Goal: Task Accomplishment & Management: Complete application form

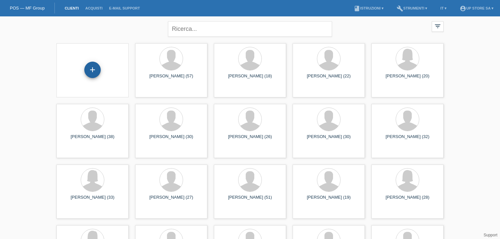
click at [94, 68] on div "+" at bounding box center [93, 69] width 16 height 11
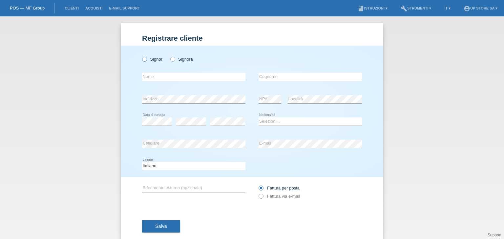
click at [141, 56] on icon at bounding box center [141, 56] width 0 height 0
click at [144, 61] on input "Signor" at bounding box center [144, 59] width 4 height 4
radio input "true"
click at [155, 77] on input "text" at bounding box center [193, 77] width 103 height 8
type input "[DEMOGRAPHIC_DATA]"
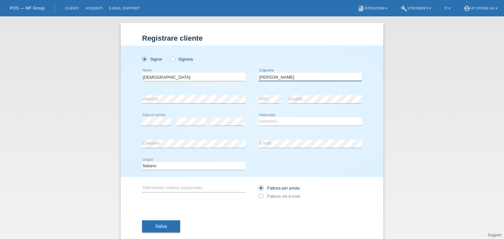
type input "[PERSON_NAME]"
drag, startPoint x: 184, startPoint y: 201, endPoint x: 151, endPoint y: 134, distance: 74.6
click at [151, 134] on div "error Cellulare" at bounding box center [193, 144] width 103 height 22
click at [277, 122] on select "Selezioni... Svizzera Austria Germania Liechtenstein ------------ Afghanistan A…" at bounding box center [309, 121] width 103 height 8
select select "CH"
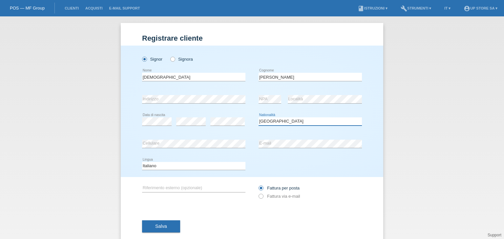
click at [258, 117] on select "Selezioni... Svizzera Austria Germania Liechtenstein ------------ Afghanistan A…" at bounding box center [309, 121] width 103 height 8
click at [267, 139] on div "error E-mail" at bounding box center [309, 144] width 103 height 22
click at [269, 148] on icon at bounding box center [309, 148] width 103 height 0
click at [278, 196] on label "Fattura via e-mail" at bounding box center [278, 196] width 41 height 5
click at [263, 196] on input "Fattura via e-mail" at bounding box center [260, 198] width 4 height 8
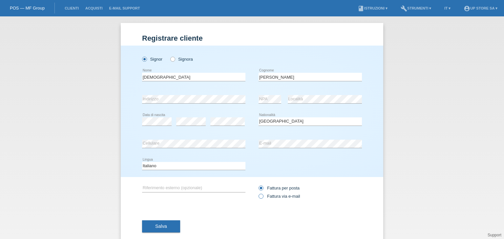
radio input "true"
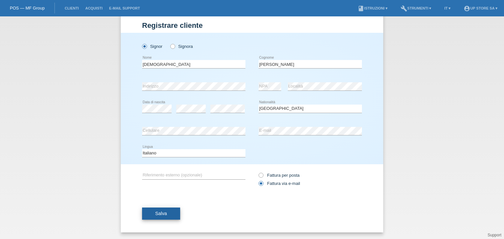
click at [169, 211] on button "Salva" at bounding box center [161, 214] width 38 height 12
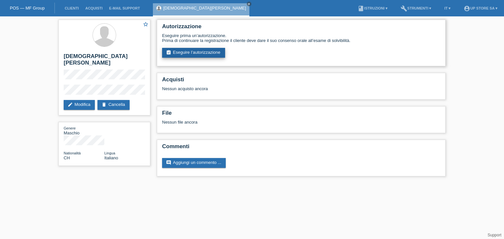
click at [202, 53] on link "assignment_turned_in Eseguire l’autorizzazione" at bounding box center [193, 53] width 63 height 10
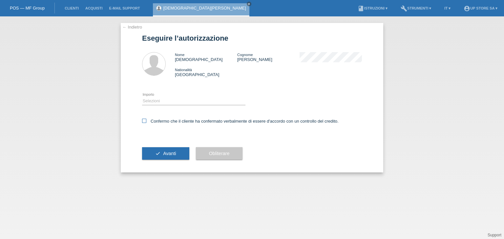
click at [143, 123] on icon at bounding box center [144, 121] width 4 height 4
click at [143, 123] on input "Confermo che il cliente ha confermato verbalmente di essere d'accordo con un co…" at bounding box center [144, 121] width 4 height 4
checkbox input "true"
click at [175, 101] on select "Selezioni CHF 1.00 - CHF 499.00 CHF 500.00 - CHF 1'999.00 CHF 2'000.00 - CHF 6'…" at bounding box center [193, 101] width 103 height 8
select select "3"
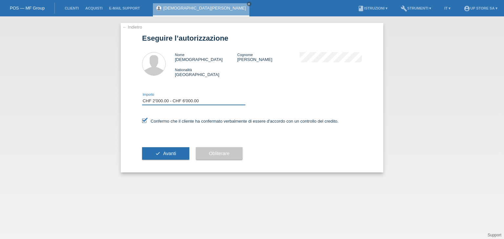
click at [142, 97] on select "Selezioni CHF 1.00 - CHF 499.00 CHF 500.00 - CHF 1'999.00 CHF 2'000.00 - CHF 6'…" at bounding box center [193, 101] width 103 height 8
click at [172, 154] on span "Avanti" at bounding box center [169, 153] width 13 height 5
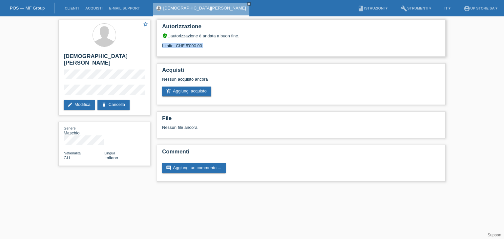
drag, startPoint x: 208, startPoint y: 45, endPoint x: 170, endPoint y: 49, distance: 38.6
click at [170, 49] on div "Autorizzazione verified_user L’autorizzazione è andata a buon fine. Limite: CHF…" at bounding box center [301, 38] width 289 height 37
click at [400, 42] on div "Limite: CHF 5'000.00" at bounding box center [301, 43] width 278 height 10
drag, startPoint x: 419, startPoint y: 54, endPoint x: 420, endPoint y: 39, distance: 14.8
click at [420, 39] on div "Limite: CHF 5'000.00" at bounding box center [301, 43] width 278 height 10
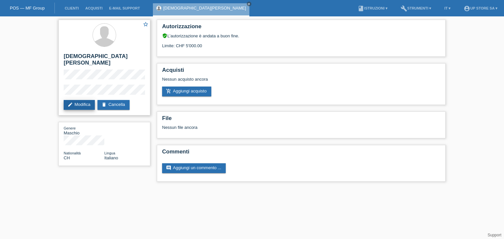
click at [84, 100] on link "edit Modifica" at bounding box center [79, 105] width 31 height 10
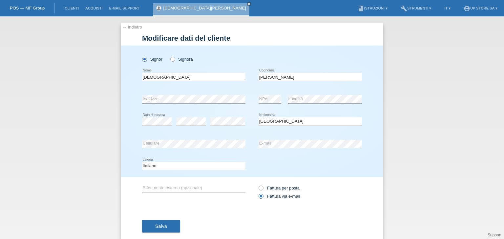
select select "CH"
click at [167, 222] on button "Salva" at bounding box center [161, 226] width 38 height 12
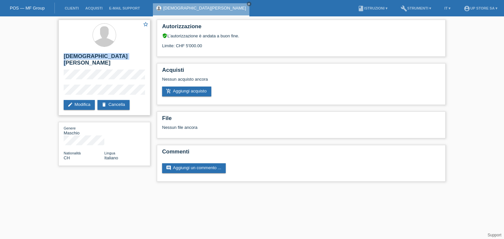
drag, startPoint x: 64, startPoint y: 58, endPoint x: 115, endPoint y: 60, distance: 51.5
click at [115, 60] on h2 "[DEMOGRAPHIC_DATA][PERSON_NAME]" at bounding box center [104, 61] width 81 height 16
copy h2 "[DEMOGRAPHIC_DATA][PERSON_NAME]"
click at [62, 85] on div "star_border Christian Reinhardt edit Modifica delete Cancella" at bounding box center [104, 68] width 92 height 96
click at [63, 81] on div "star_border Christian Reinhardt edit Modifica delete Cancella" at bounding box center [104, 68] width 92 height 96
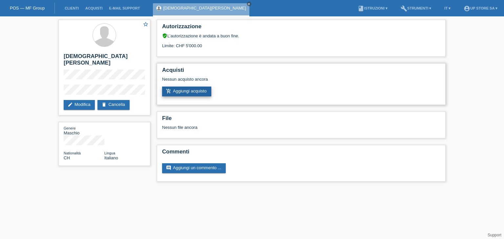
click at [196, 94] on link "add_shopping_cart Aggiungi acquisto" at bounding box center [186, 92] width 49 height 10
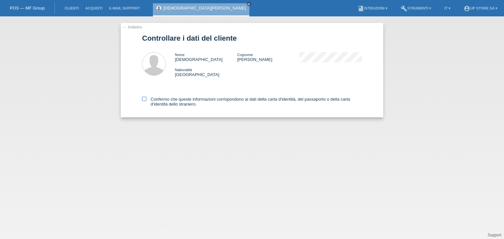
click at [159, 100] on label "Confermo che queste informazioni corrispondono ai dati della carta d'identità, …" at bounding box center [252, 102] width 220 height 10
click at [146, 100] on input "Confermo che queste informazioni corrispondono ai dati della carta d'identità, …" at bounding box center [144, 99] width 4 height 4
checkbox input "true"
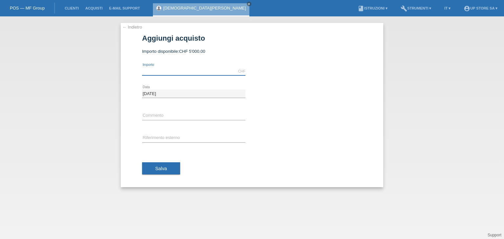
click at [172, 74] on input "text" at bounding box center [193, 71] width 103 height 8
click at [188, 72] on input "text" at bounding box center [193, 71] width 103 height 8
type input "2188.00"
click at [170, 138] on input "text" at bounding box center [193, 138] width 103 height 8
type input "S04085"
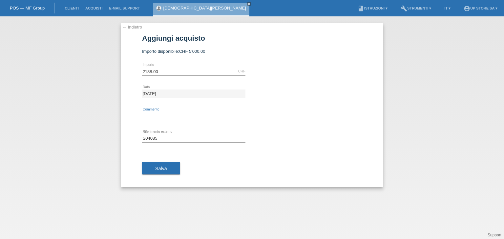
click at [173, 112] on input "text" at bounding box center [193, 116] width 103 height 8
type input "Vendita Up Store"
click at [162, 165] on button "Salva" at bounding box center [161, 168] width 38 height 12
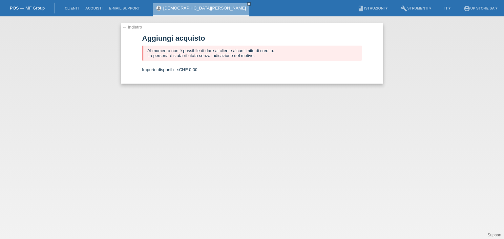
click at [133, 26] on link "← Indietro" at bounding box center [132, 27] width 20 height 5
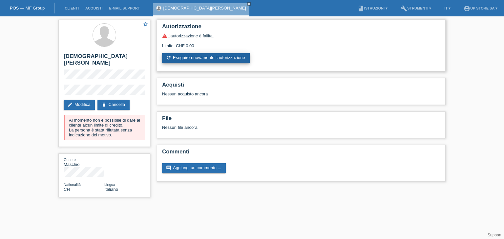
click at [202, 57] on link "refresh Eseguire nuovamente l’autorizzazione" at bounding box center [206, 58] width 88 height 10
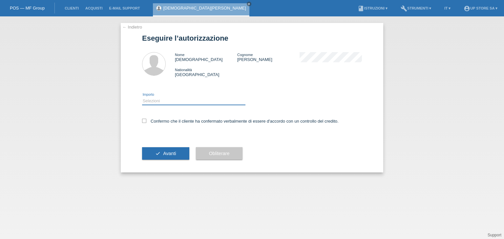
click at [174, 100] on select "Selezioni CHF 1.00 - CHF 499.00 CHF 500.00 - CHF 1'999.00 CHF 2'000.00 - CHF 6'…" at bounding box center [193, 101] width 103 height 8
select select "3"
click at [142, 97] on select "Selezioni CHF 1.00 - CHF 499.00 CHF 500.00 - CHF 1'999.00 CHF 2'000.00 - CHF 6'…" at bounding box center [193, 101] width 103 height 8
click at [159, 119] on label "Confermo che il cliente ha confermato verbalmente di essere d'accordo con un co…" at bounding box center [240, 121] width 196 height 5
click at [146, 119] on input "Confermo che il cliente ha confermato verbalmente di essere d'accordo con un co…" at bounding box center [144, 121] width 4 height 4
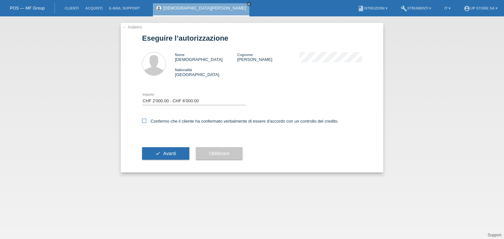
checkbox input "true"
click at [171, 152] on span "Avanti" at bounding box center [169, 153] width 13 height 5
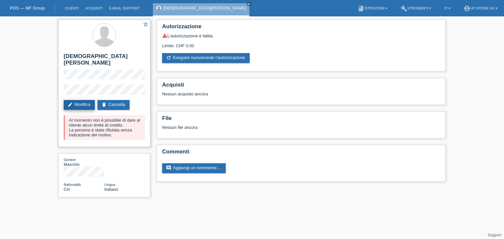
click at [77, 100] on link "edit Modifica" at bounding box center [79, 105] width 31 height 10
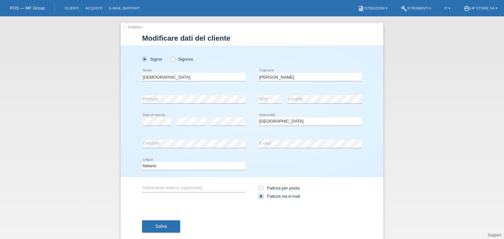
select select "CH"
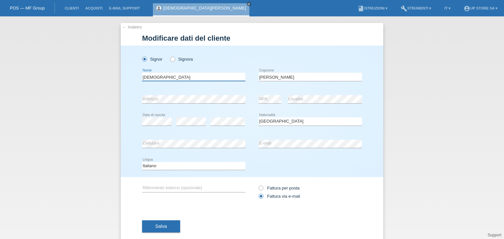
click at [187, 76] on input "[DEMOGRAPHIC_DATA]" at bounding box center [193, 77] width 103 height 8
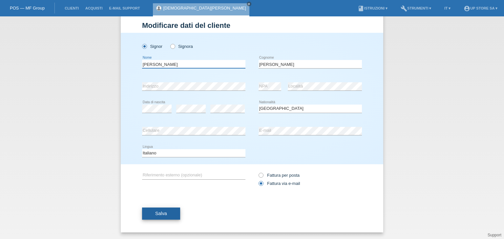
type input "[PERSON_NAME]"
click at [161, 213] on span "Salva" at bounding box center [161, 213] width 12 height 5
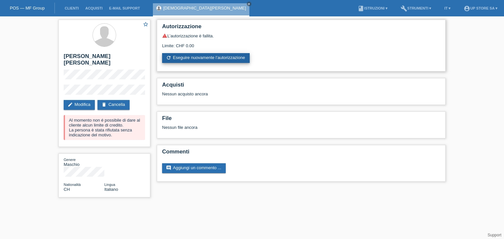
click at [199, 57] on link "refresh Eseguire nuovamente l’autorizzazione" at bounding box center [206, 58] width 88 height 10
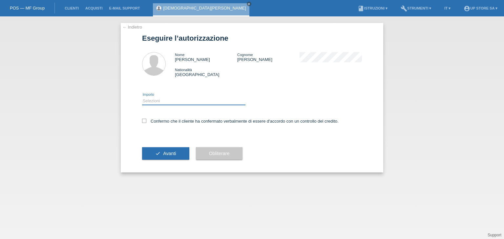
drag, startPoint x: 191, startPoint y: 101, endPoint x: 188, endPoint y: 105, distance: 4.9
click at [191, 101] on select "Selezioni CHF 1.00 - CHF 499.00 CHF 500.00 - CHF 1'999.00 CHF 2'000.00 - CHF 6'…" at bounding box center [193, 101] width 103 height 8
select select "3"
click at [142, 97] on select "Selezioni CHF 1.00 - CHF 499.00 CHF 500.00 - CHF 1'999.00 CHF 2'000.00 - CHF 6'…" at bounding box center [193, 101] width 103 height 8
click at [148, 122] on label "Confermo che il cliente ha confermato verbalmente di essere d'accordo con un co…" at bounding box center [240, 121] width 196 height 5
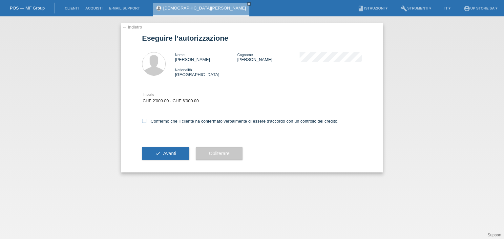
click at [146, 122] on input "Confermo che il cliente ha confermato verbalmente di essere d'accordo con un co…" at bounding box center [144, 121] width 4 height 4
checkbox input "true"
click at [160, 151] on icon "check" at bounding box center [157, 153] width 5 height 5
